Goal: Communication & Community: Answer question/provide support

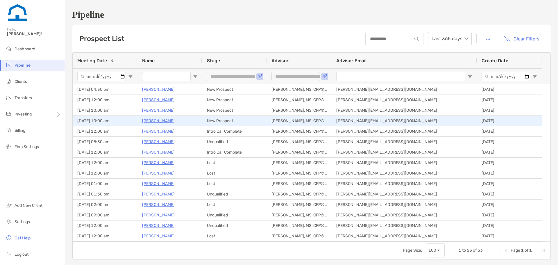
click at [168, 121] on p "Courtney Shoell" at bounding box center [158, 120] width 33 height 7
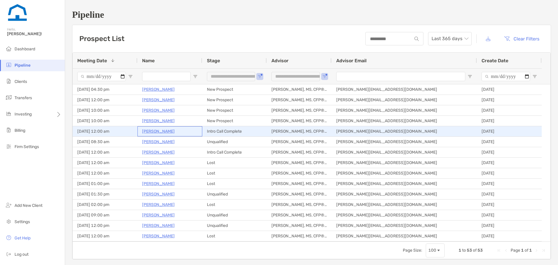
click at [166, 130] on p "[PERSON_NAME]" at bounding box center [158, 131] width 33 height 7
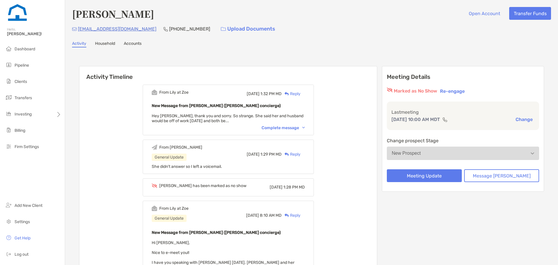
click at [278, 129] on div "Complete message" at bounding box center [283, 127] width 43 height 5
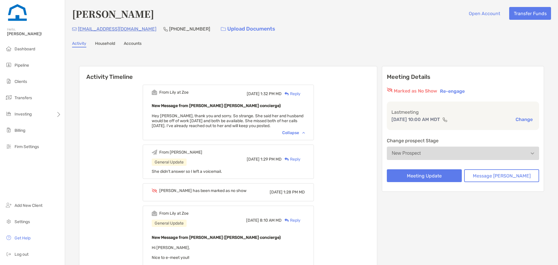
click at [279, 53] on div "Activity Timeline From Lily at Zoe Fri, Sep 12 1:32 PM MD Reply New Message fro…" at bounding box center [311, 218] width 479 height 331
click at [297, 132] on div "Collapse" at bounding box center [293, 132] width 23 height 5
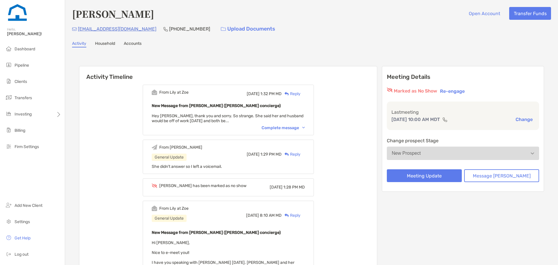
click at [297, 125] on div "From Lily at Zoe Fri, Sep 12 1:32 PM MD Reply New Message from Lily Kraus (Zoe …" at bounding box center [228, 110] width 171 height 51
click at [297, 128] on div "Complete message" at bounding box center [283, 127] width 43 height 5
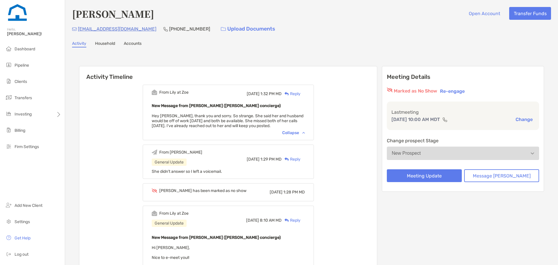
click at [300, 93] on div "Reply" at bounding box center [291, 94] width 19 height 6
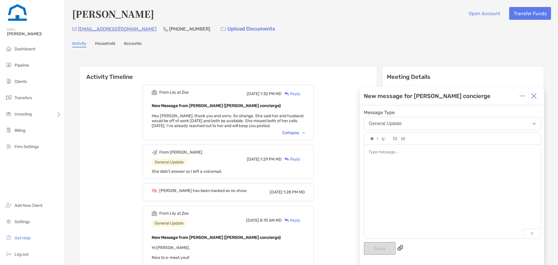
click at [405, 167] on div at bounding box center [452, 188] width 176 height 88
click at [381, 252] on button "Send" at bounding box center [380, 248] width 32 height 13
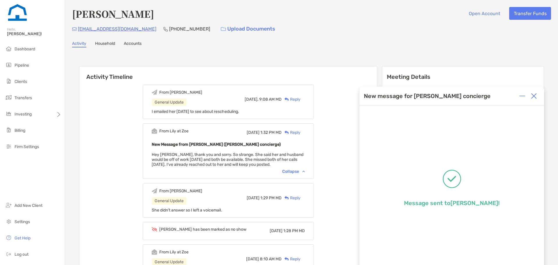
click at [534, 96] on img at bounding box center [534, 96] width 6 height 6
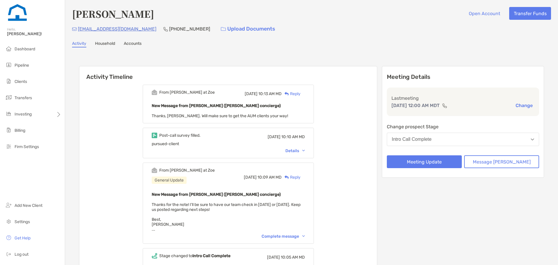
click at [300, 93] on div "Reply" at bounding box center [291, 94] width 19 height 6
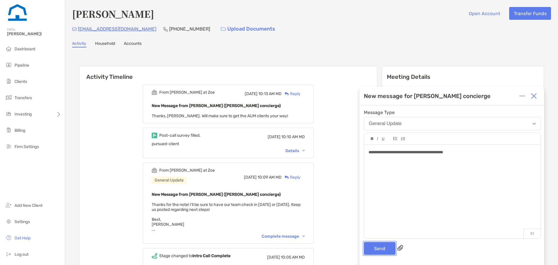
click at [379, 250] on button "Send" at bounding box center [380, 248] width 32 height 13
